Goal: Information Seeking & Learning: Learn about a topic

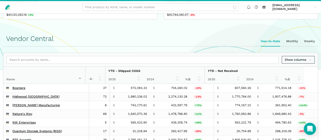
scroll to position [82, 0]
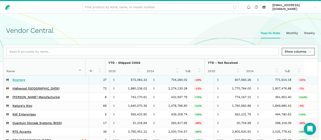
click at [25, 82] on link "Bosmere" at bounding box center [18, 80] width 13 height 4
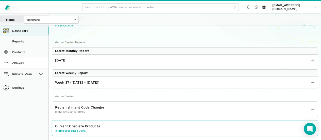
scroll to position [19, 0]
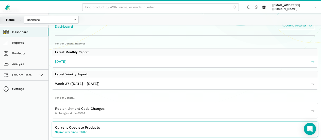
click at [92, 66] on link "[DATE]" at bounding box center [185, 61] width 266 height 8
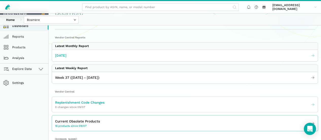
scroll to position [39, 0]
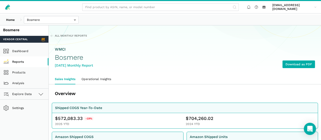
click at [31, 67] on link "Reports" at bounding box center [24, 61] width 48 height 11
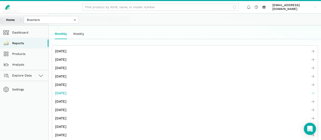
scroll to position [19, 0]
click at [66, 120] on span "[DATE]" at bounding box center [60, 117] width 11 height 5
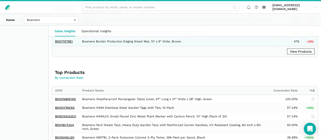
scroll to position [425, 0]
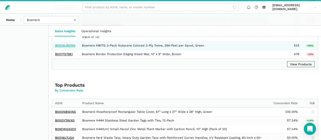
click at [75, 47] on link "B003AJRDRQ" at bounding box center [65, 46] width 20 height 4
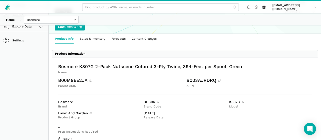
scroll to position [66, 0]
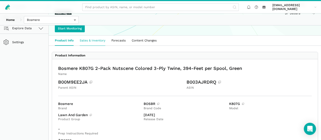
click at [108, 45] on link "Sales & Inventory" at bounding box center [93, 41] width 32 height 10
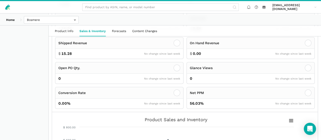
scroll to position [165, 0]
click at [293, 120] on icon at bounding box center [291, 121] width 4 height 3
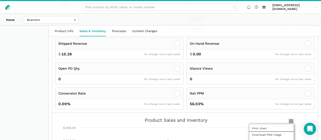
click at [300, 117] on div "Print chart Download PNG image Download JPEG image Download PDF document Downlo…" at bounding box center [271, 140] width 57 height 46
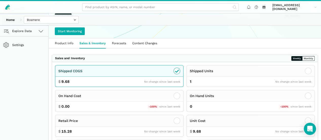
scroll to position [62, 0]
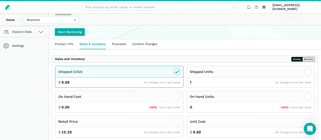
click at [302, 61] on button "Monthly" at bounding box center [308, 59] width 12 height 5
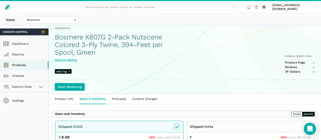
scroll to position [4, 0]
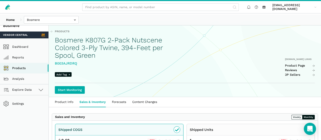
click at [79, 66] on div "B003AJRDRQ" at bounding box center [112, 63] width 115 height 5
copy div "B003AJRDRQ"
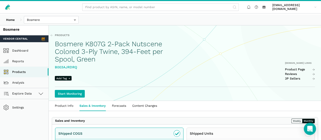
scroll to position [0, 0]
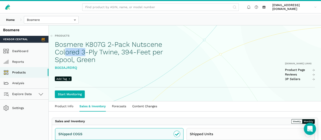
drag, startPoint x: 152, startPoint y: 46, endPoint x: 178, endPoint y: 51, distance: 26.4
click at [170, 51] on h1 "Bosmere K807G 2-Pack Nutscene Colored 3-Ply Twine, 394-Feet per Spool, Green" at bounding box center [112, 52] width 115 height 23
click at [169, 49] on h1 "Bosmere K807G 2-Pack Nutscene Colored 3-Ply Twine, 394-Feet per Spool, Green" at bounding box center [112, 52] width 115 height 23
drag, startPoint x: 150, startPoint y: 47, endPoint x: 184, endPoint y: 46, distance: 33.7
click at [170, 46] on h1 "Bosmere K807G 2-Pack Nutscene Colored 3-Ply Twine, 394-Feet per Spool, Green" at bounding box center [112, 52] width 115 height 23
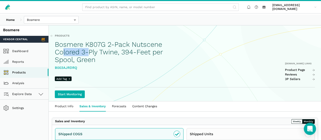
copy h1 "Nutscene"
